Goal: Check status

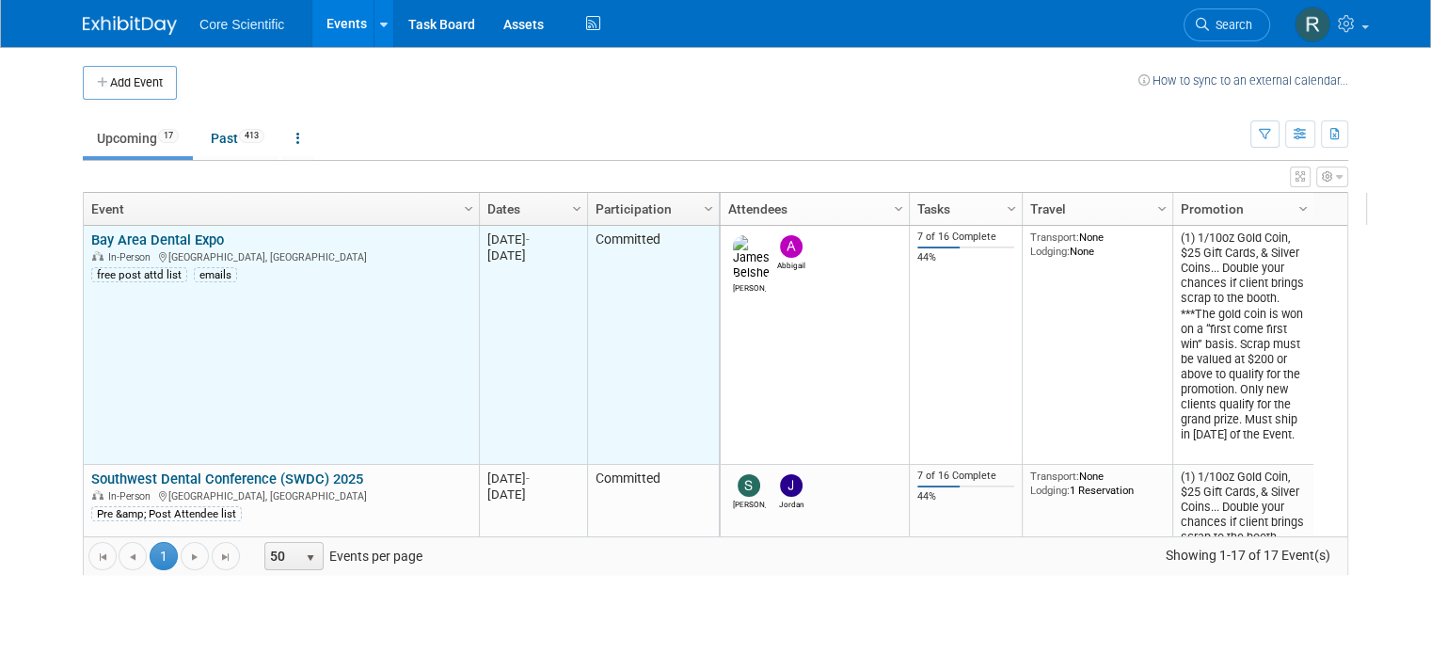
click at [174, 238] on link "Bay Area Dental Expo" at bounding box center [157, 239] width 133 height 17
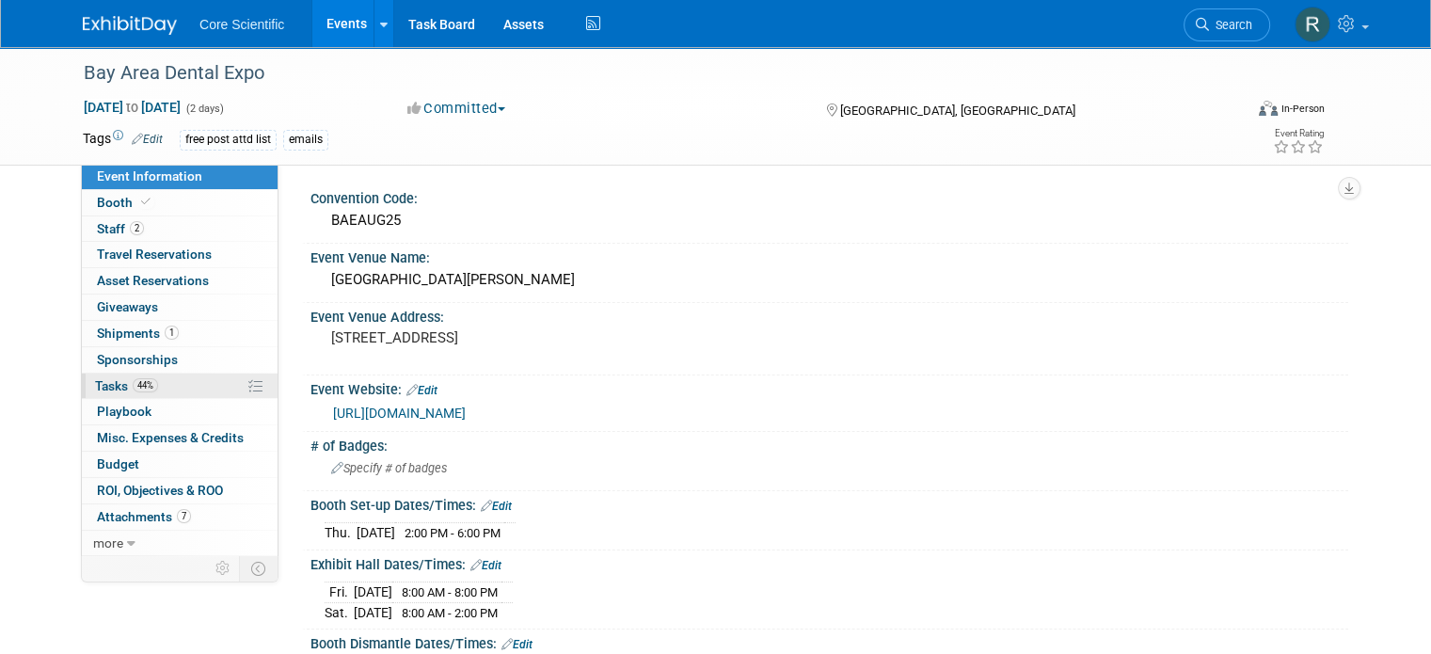
click at [148, 395] on link "44% Tasks 44%" at bounding box center [180, 386] width 196 height 25
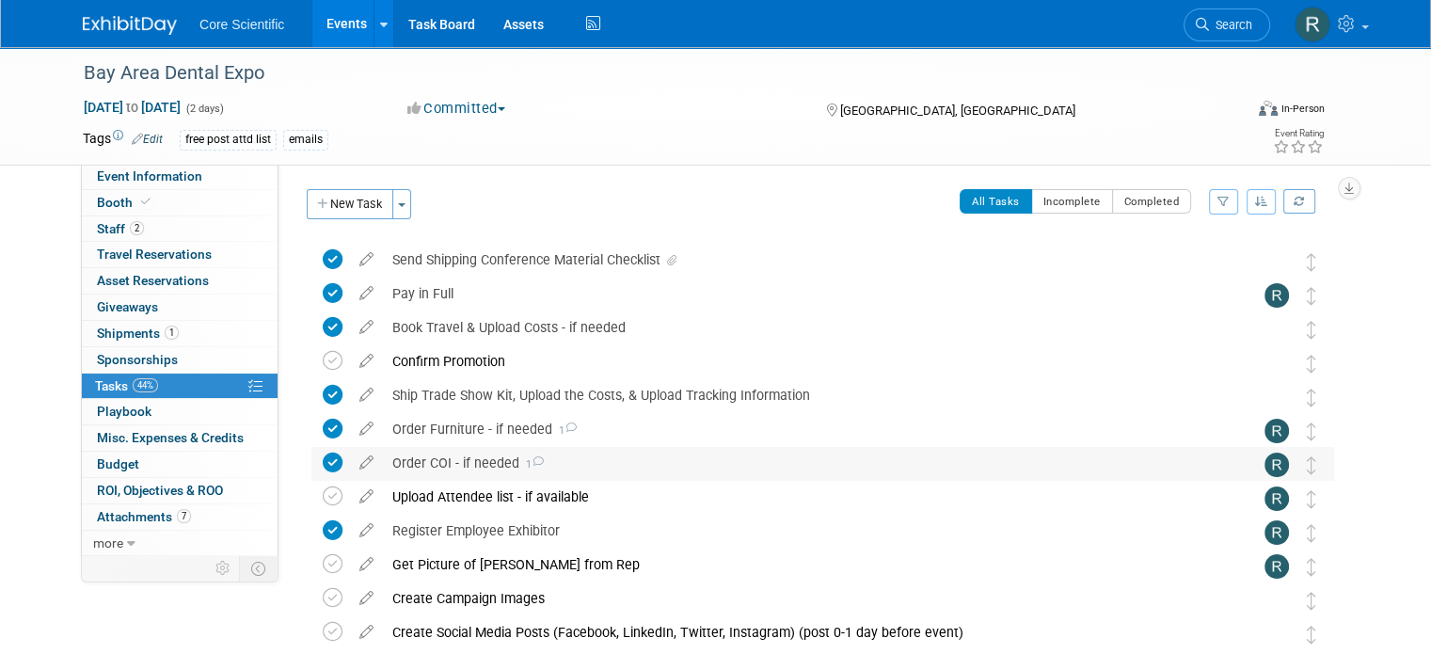
click at [519, 468] on span "1" at bounding box center [531, 464] width 24 height 12
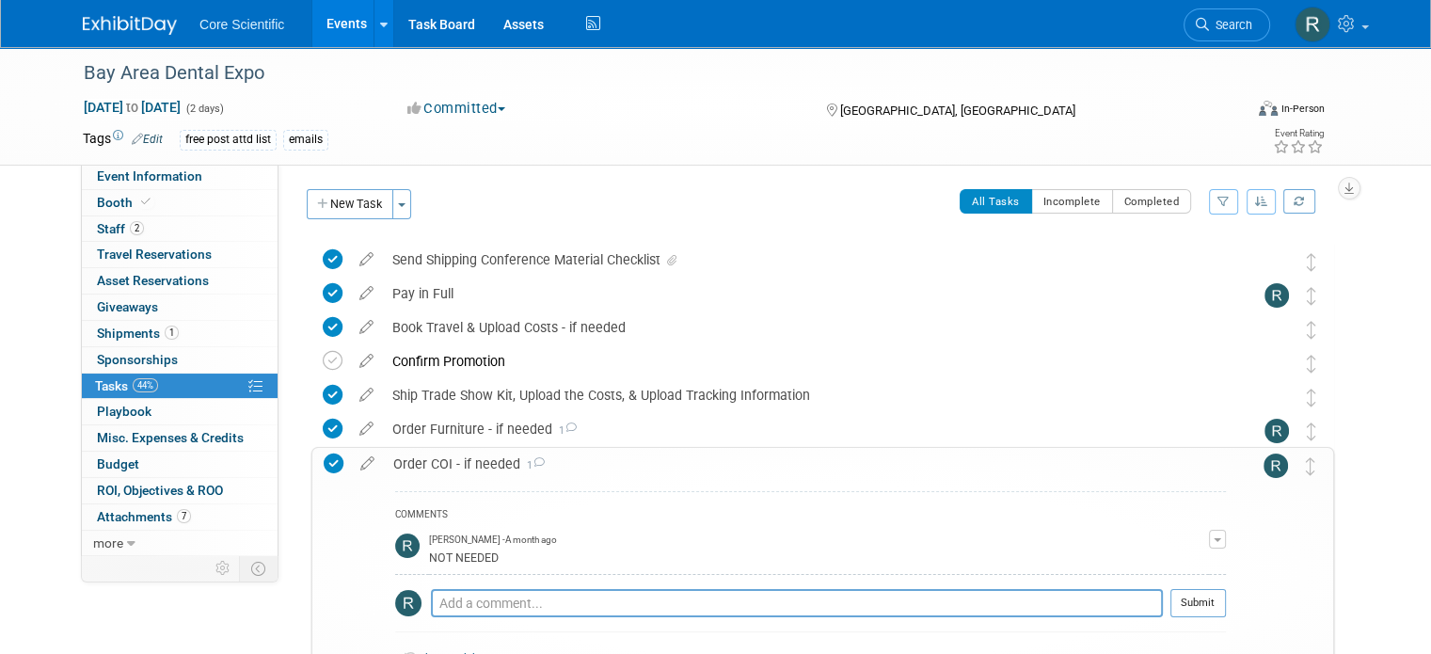
click at [520, 468] on span "1" at bounding box center [532, 465] width 24 height 12
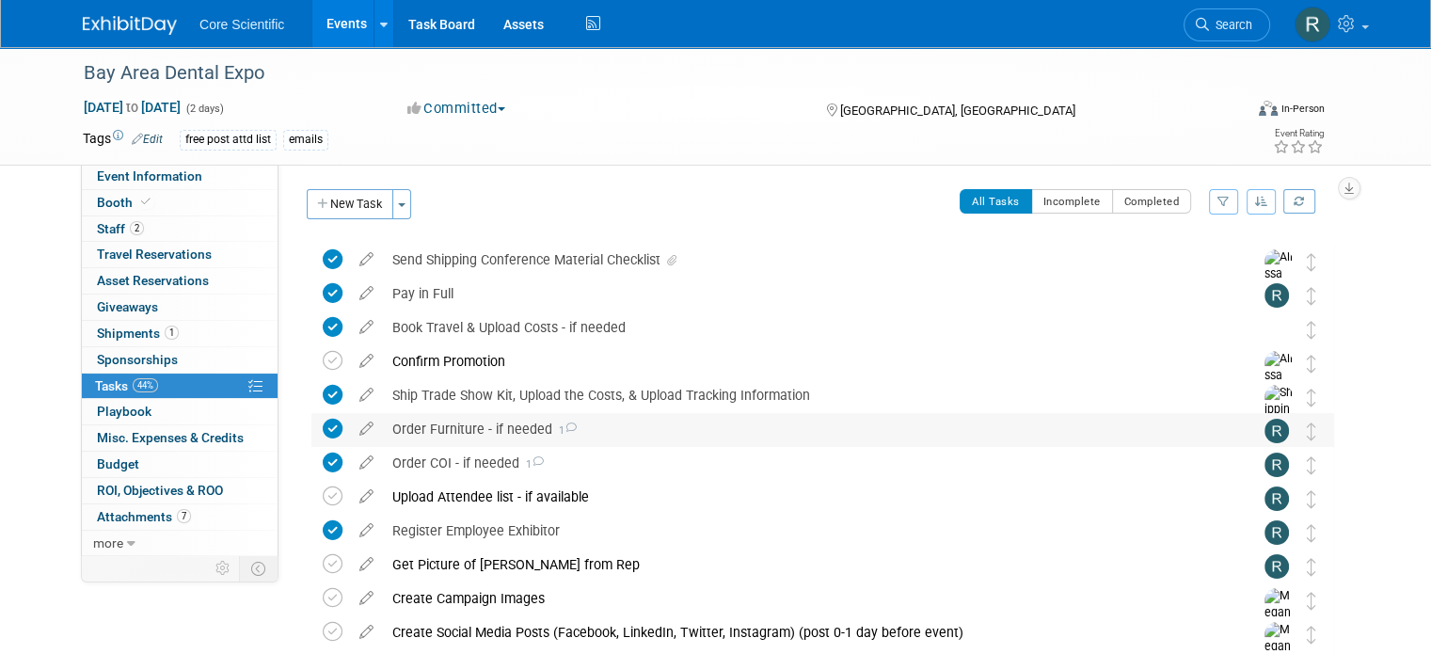
click at [565, 424] on icon at bounding box center [571, 428] width 12 height 10
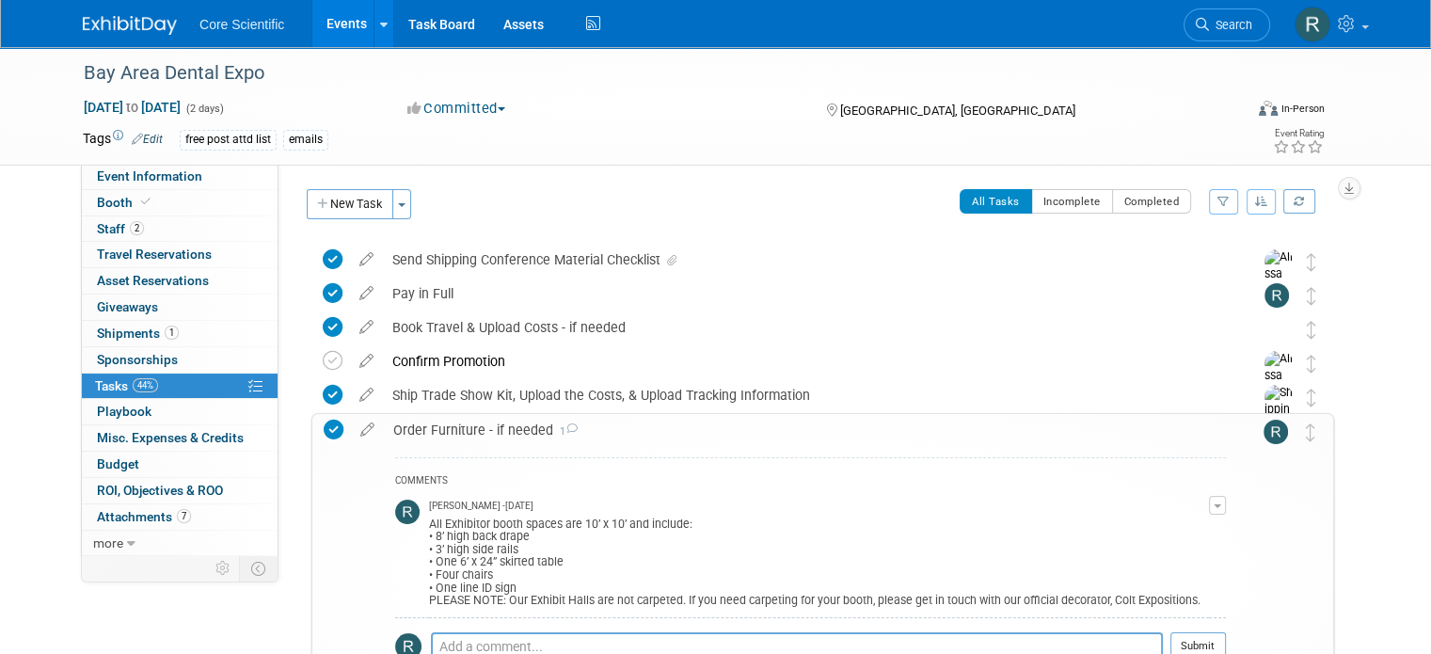
click at [566, 424] on icon at bounding box center [572, 428] width 12 height 10
